Goal: Task Accomplishment & Management: Manage account settings

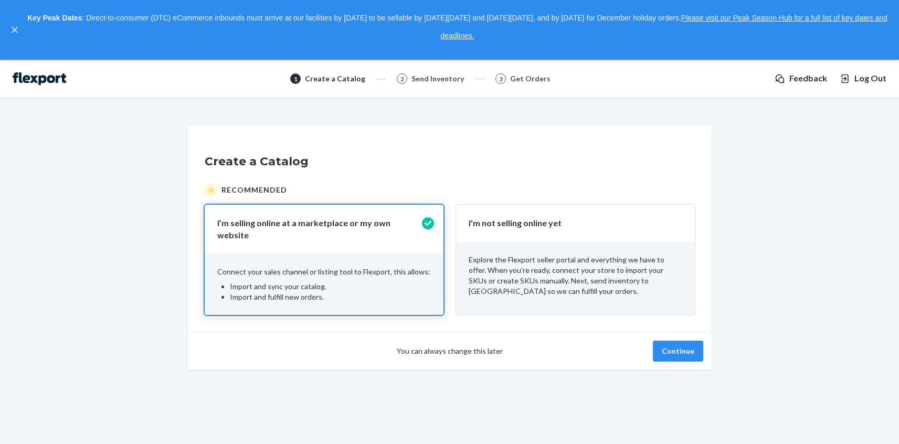
click at [500, 241] on div "I'm not selling online yet" at bounding box center [575, 223] width 239 height 37
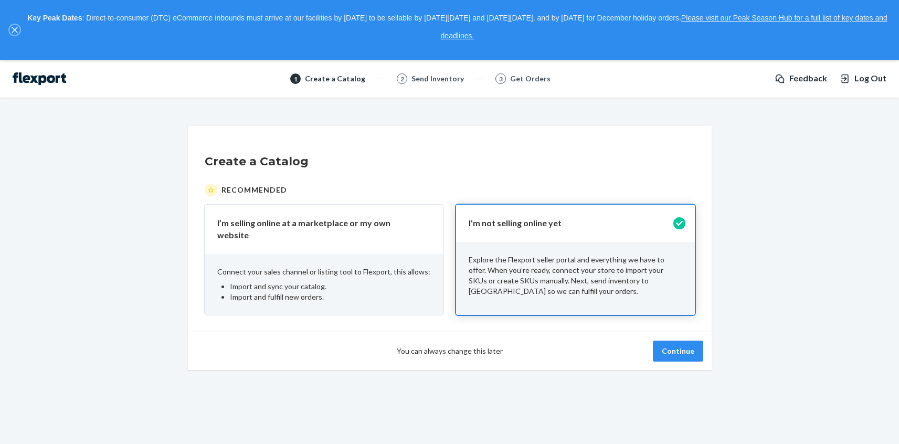
click at [18, 27] on button "close," at bounding box center [14, 30] width 10 height 10
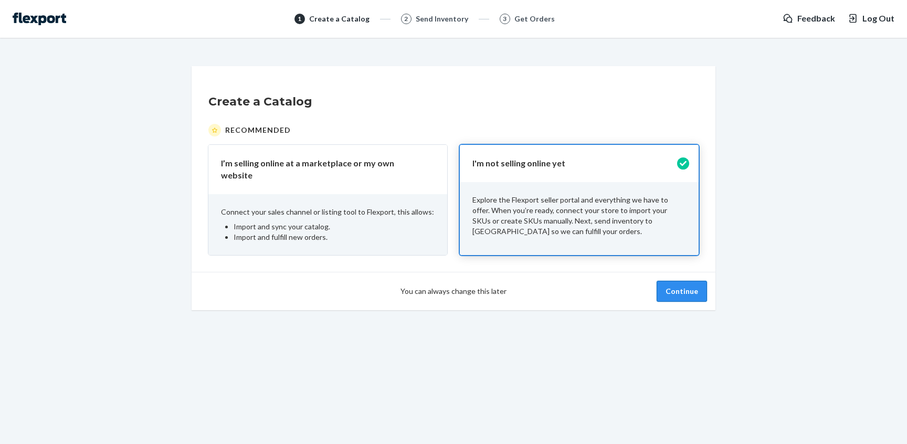
click at [685, 285] on button "Continue" at bounding box center [681, 291] width 50 height 21
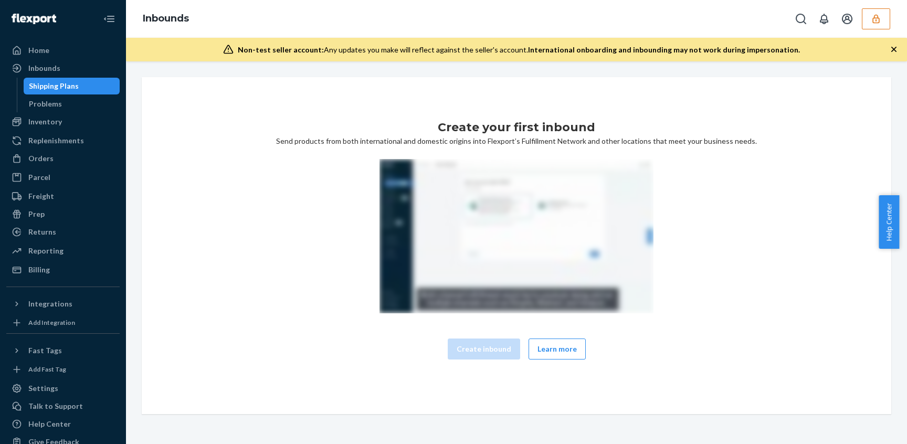
click at [877, 17] on icon "button" at bounding box center [875, 19] width 10 height 10
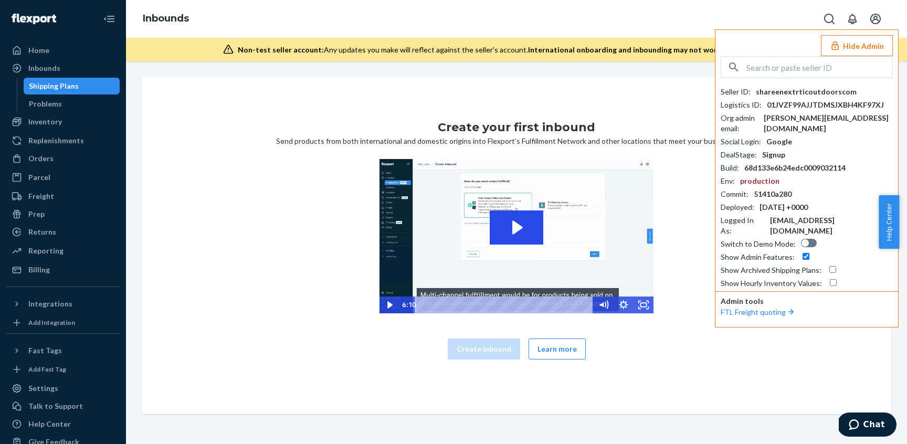
click at [760, 68] on input "text" at bounding box center [819, 67] width 146 height 21
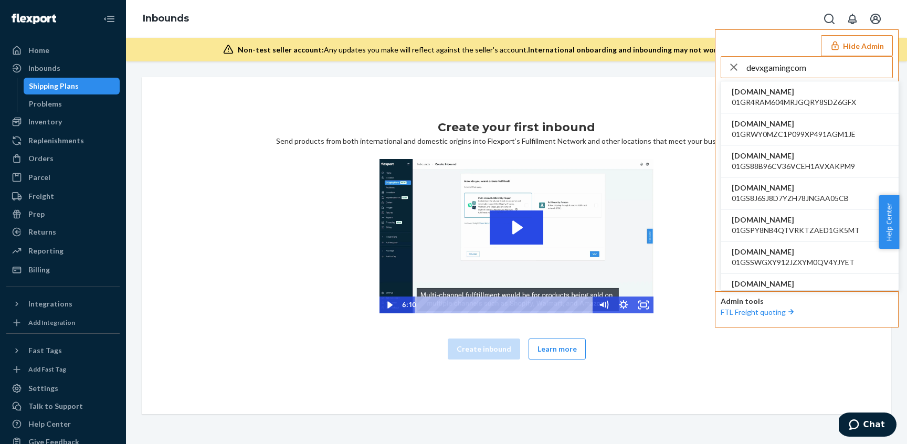
type input "devxgamingcom"
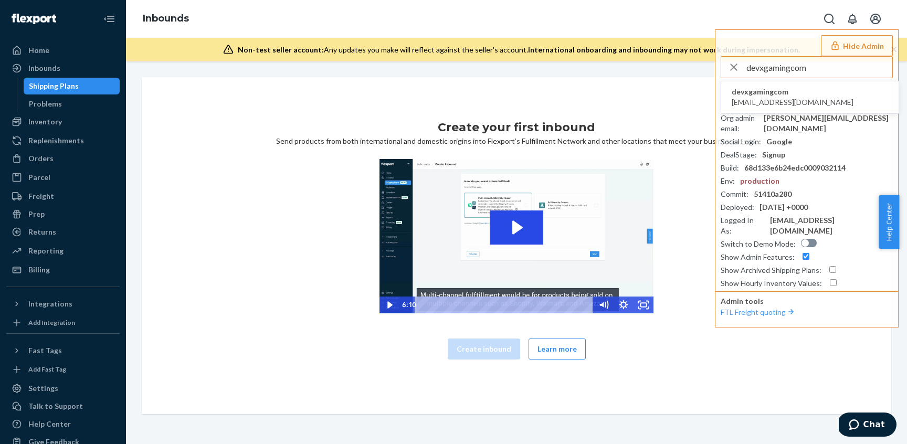
click at [773, 91] on span "devxgamingcom" at bounding box center [792, 92] width 122 height 10
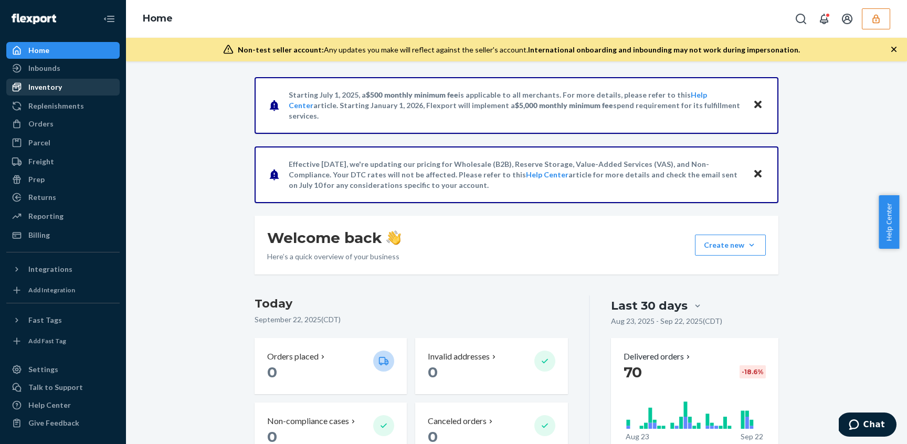
click at [66, 93] on div "Inventory" at bounding box center [62, 87] width 111 height 15
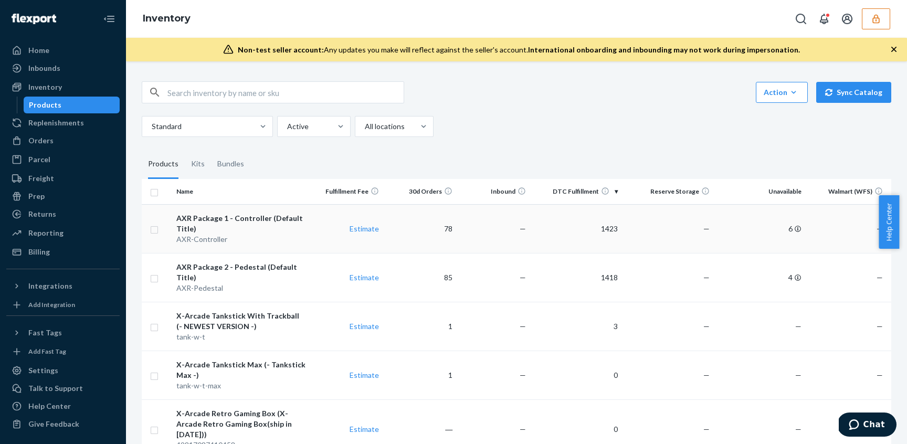
click at [294, 234] on div "AXR-Controller" at bounding box center [240, 239] width 129 height 10
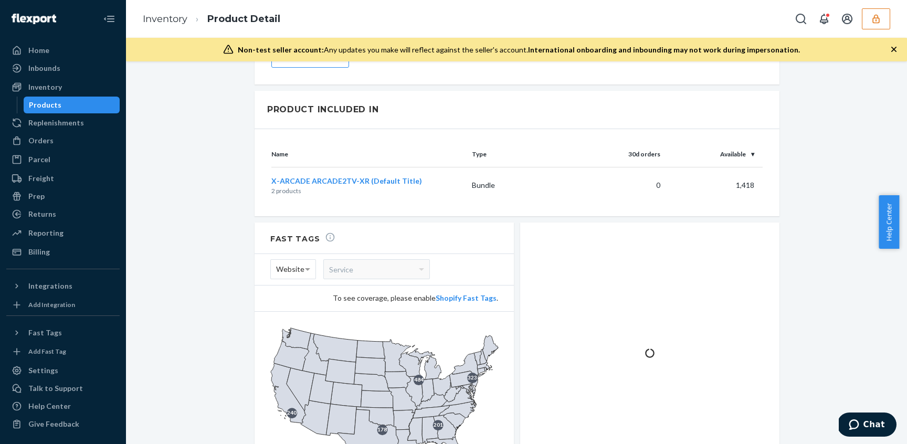
scroll to position [951, 0]
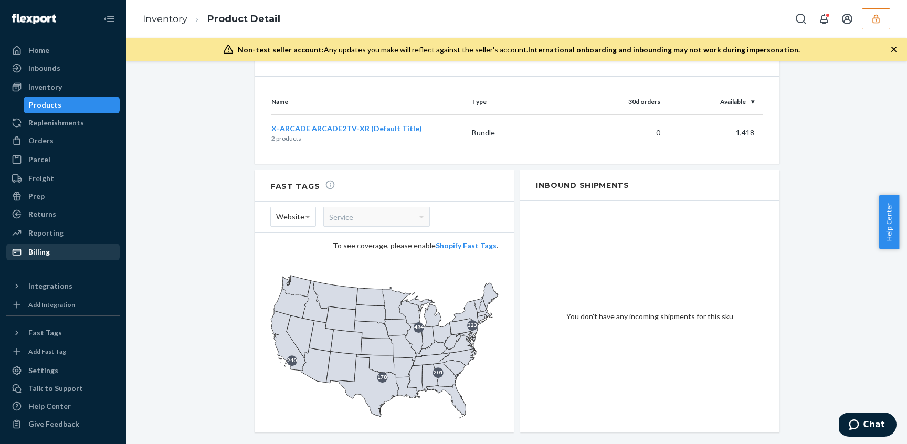
click at [53, 245] on div "Billing" at bounding box center [62, 252] width 111 height 15
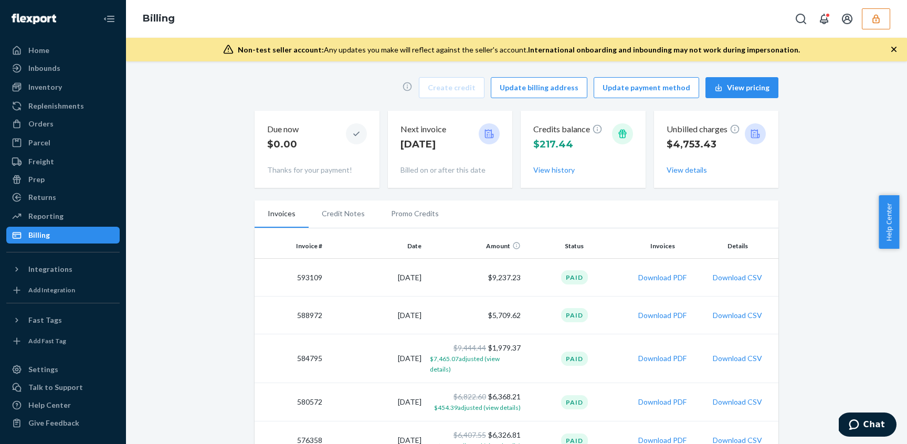
click at [662, 285] on td "Download PDF" at bounding box center [662, 278] width 77 height 38
click at [662, 278] on button "Download PDF" at bounding box center [662, 277] width 48 height 10
click at [661, 317] on button "Download PDF" at bounding box center [662, 315] width 48 height 10
click at [58, 213] on div "Reporting" at bounding box center [45, 216] width 35 height 10
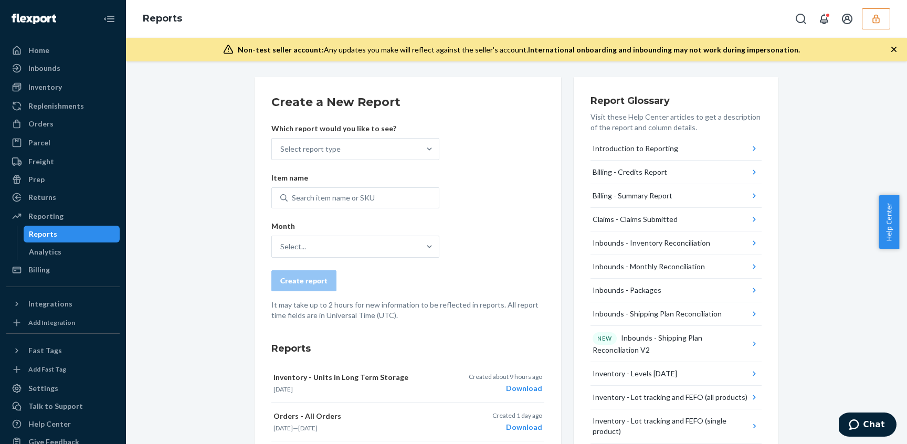
scroll to position [101, 0]
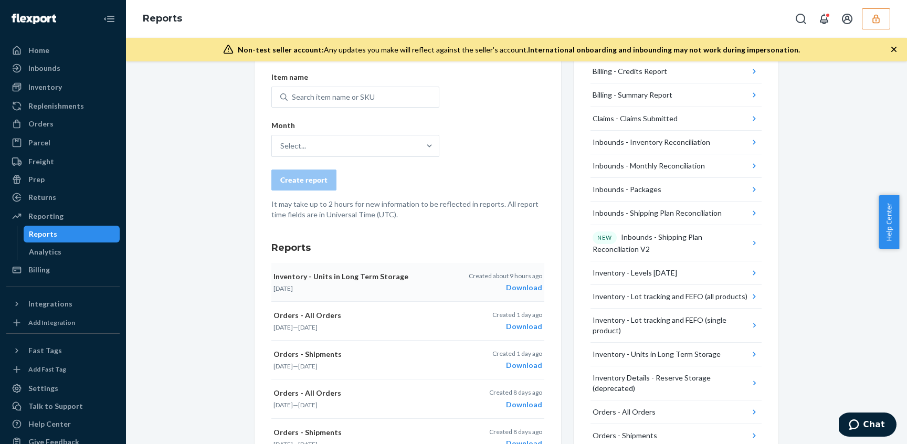
click at [528, 288] on div "Download" at bounding box center [505, 287] width 73 height 10
